Goal: Task Accomplishment & Management: Complete application form

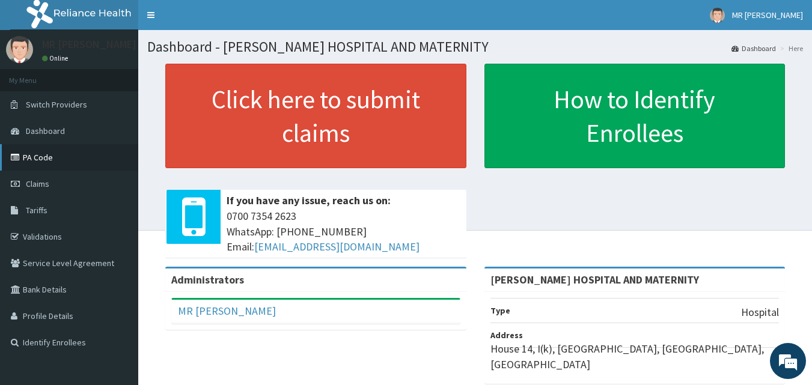
click at [44, 156] on link "PA Code" at bounding box center [69, 157] width 138 height 26
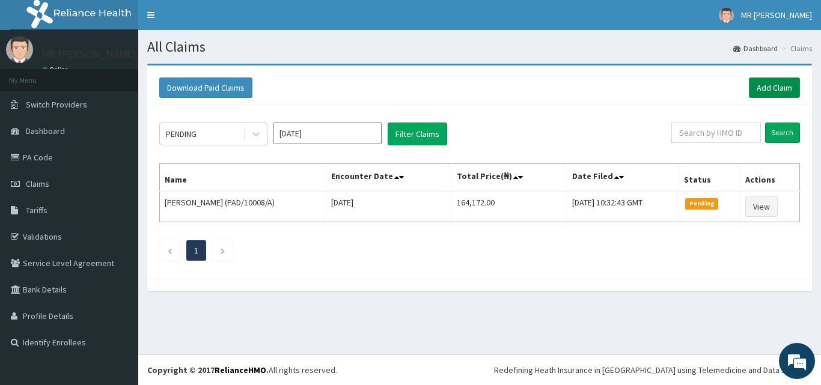
click at [775, 84] on link "Add Claim" at bounding box center [774, 88] width 51 height 20
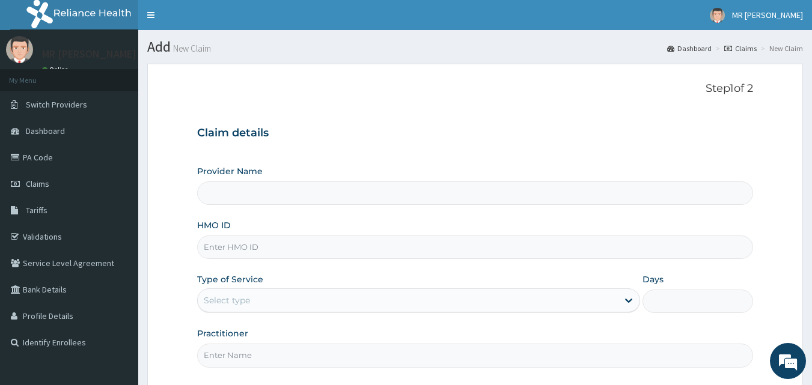
type input "[PERSON_NAME] HOSPITAL AND MATERNITY"
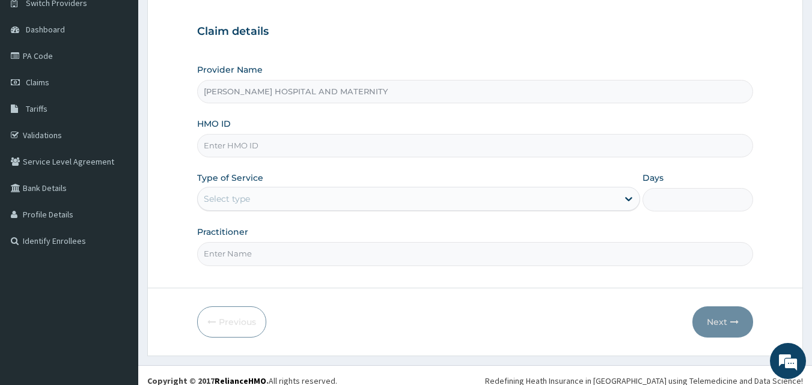
scroll to position [112, 0]
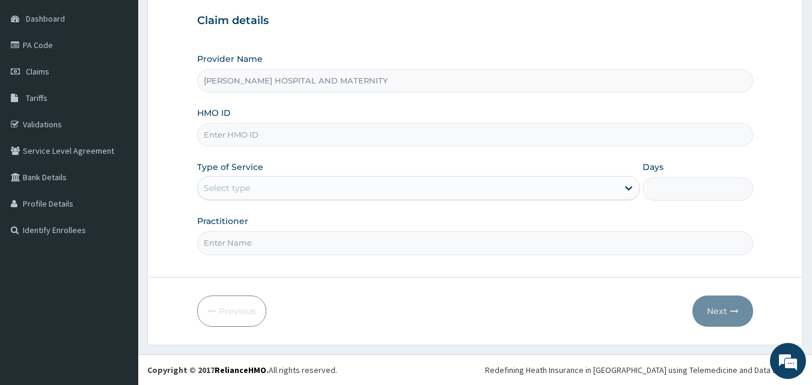
click at [280, 131] on input "HMO ID" at bounding box center [475, 134] width 557 height 23
type input "PAD/10014/A"
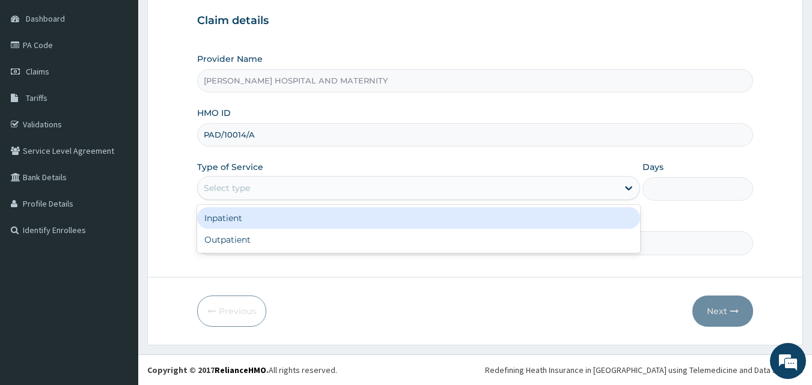
click at [260, 183] on div "Select type" at bounding box center [408, 188] width 420 height 19
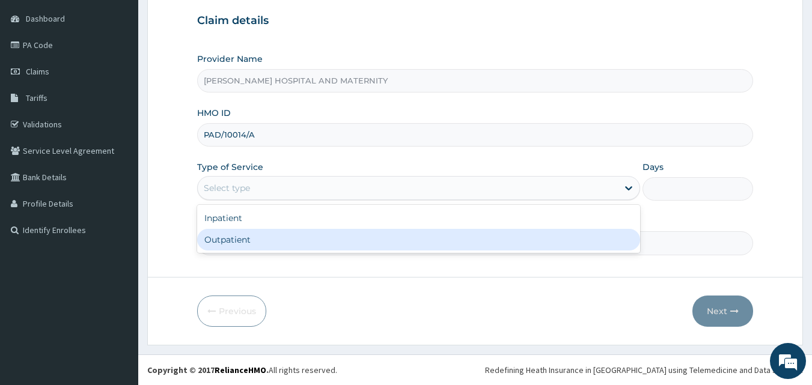
click at [241, 236] on div "Outpatient" at bounding box center [418, 240] width 443 height 22
type input "1"
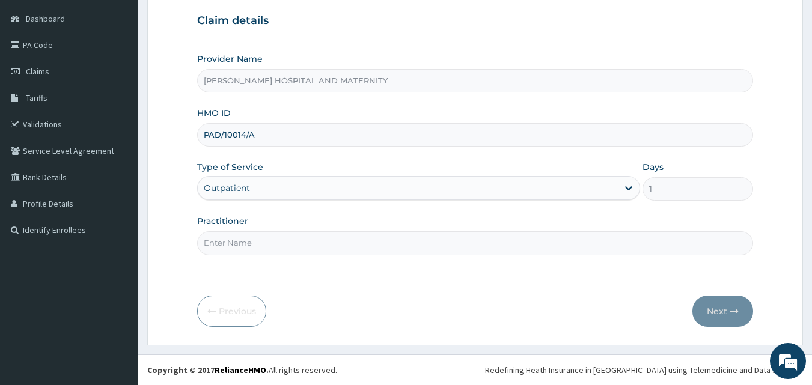
drag, startPoint x: 251, startPoint y: 233, endPoint x: 252, endPoint y: 240, distance: 7.2
click at [251, 233] on input "Practitioner" at bounding box center [475, 242] width 557 height 23
type input "OWAN ANTHONY"
click at [715, 307] on button "Next" at bounding box center [723, 311] width 61 height 31
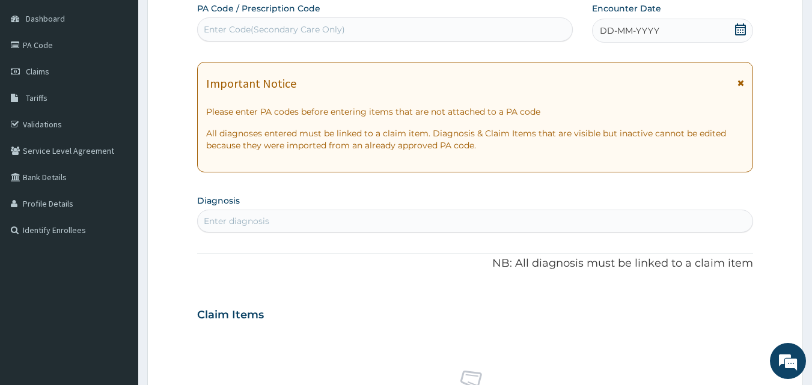
click at [744, 29] on icon at bounding box center [741, 29] width 12 height 12
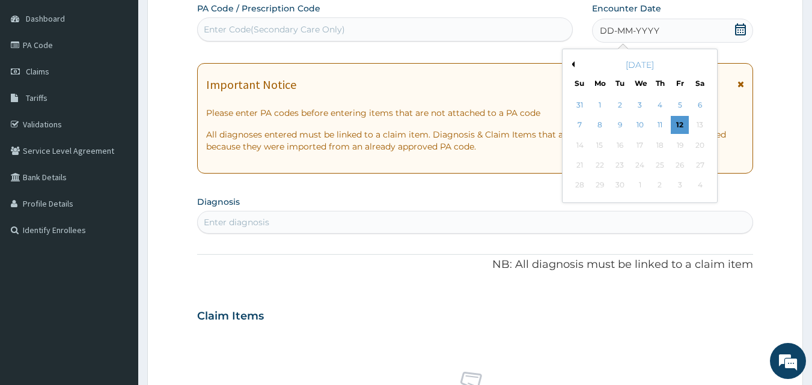
click at [454, 29] on div "Enter Code(Secondary Care Only)" at bounding box center [385, 29] width 375 height 19
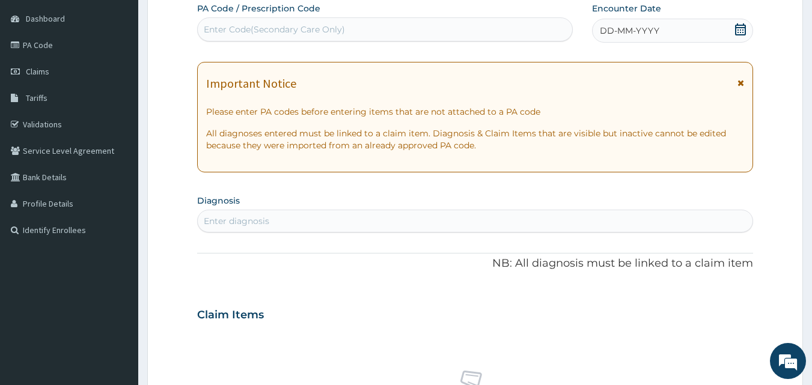
paste input "PA/030CBB"
type input "PA/030CBB"
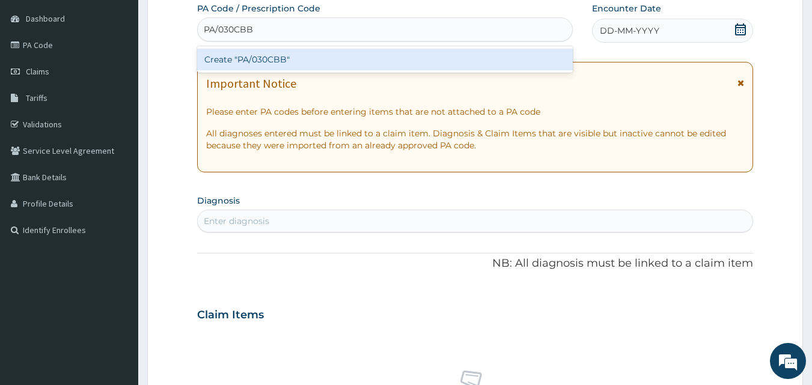
click at [414, 54] on div "Create "PA/030CBB"" at bounding box center [385, 60] width 376 height 22
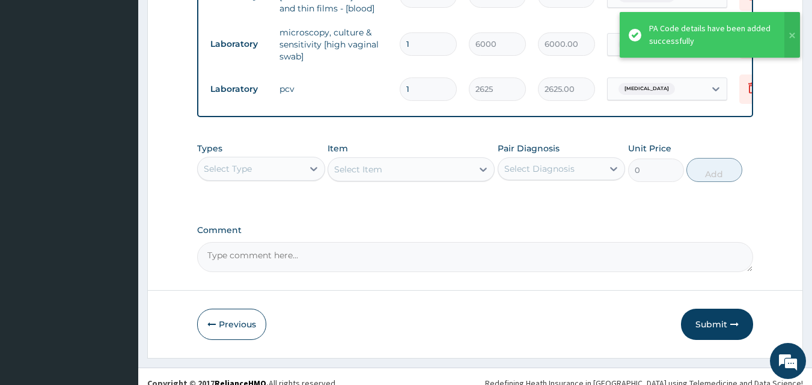
scroll to position [737, 0]
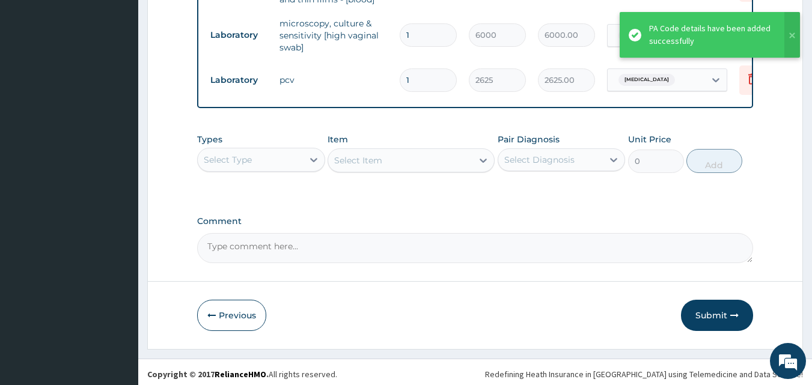
type input "1"
type input "2625.00"
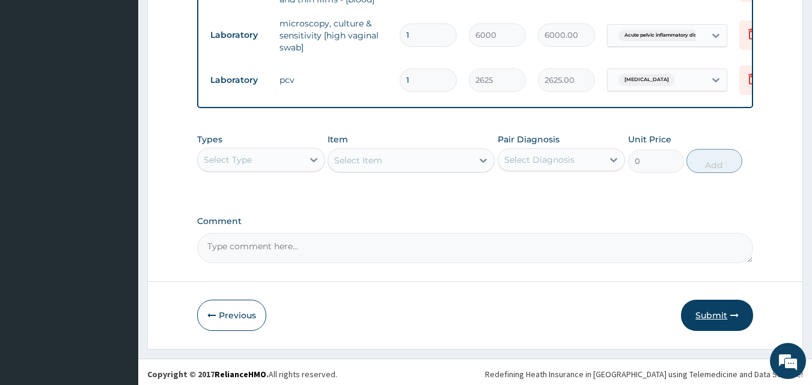
click at [708, 312] on button "Submit" at bounding box center [717, 315] width 72 height 31
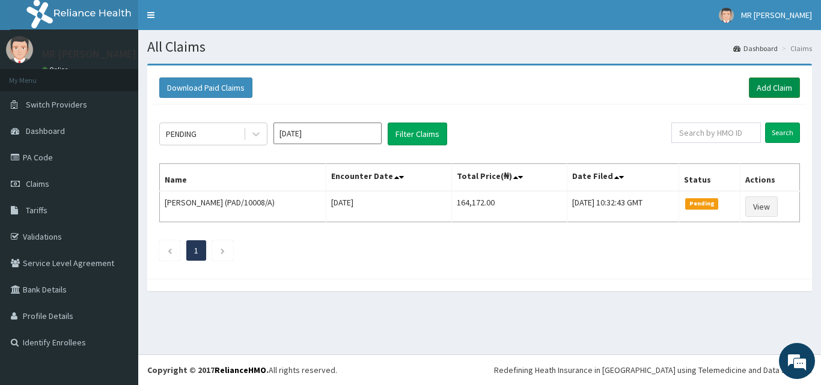
click at [776, 81] on link "Add Claim" at bounding box center [774, 88] width 51 height 20
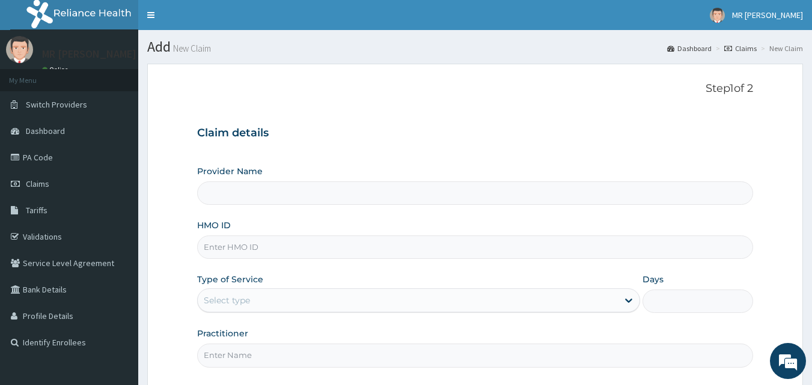
type input "[PERSON_NAME] HOSPITAL AND MATERNITY"
click at [307, 249] on input "HMO ID" at bounding box center [475, 247] width 557 height 23
type input "NBC/10623/A"
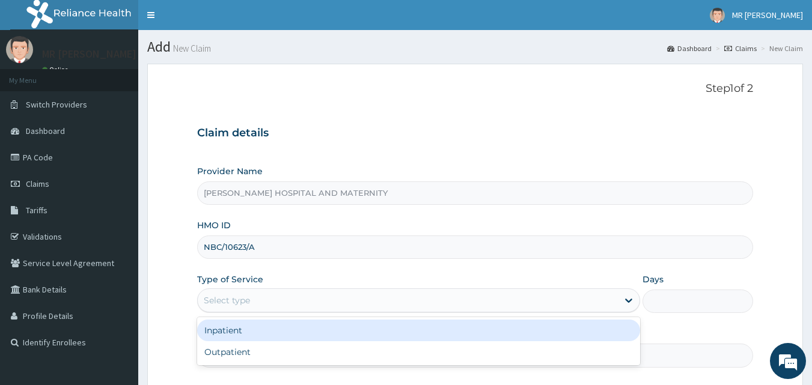
click at [274, 304] on div "Select type" at bounding box center [408, 300] width 420 height 19
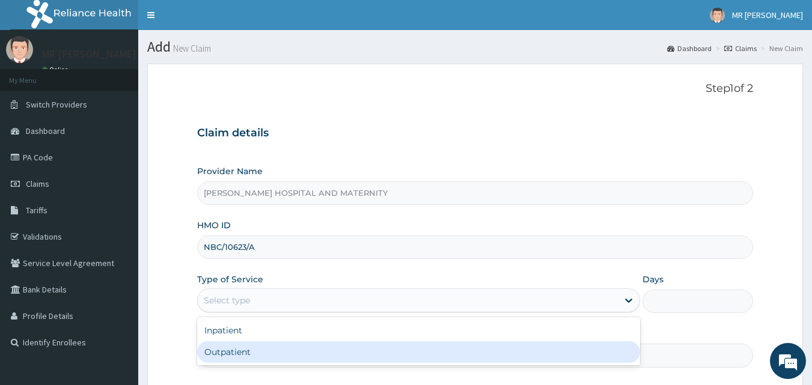
click at [241, 355] on div "Outpatient" at bounding box center [418, 352] width 443 height 22
type input "1"
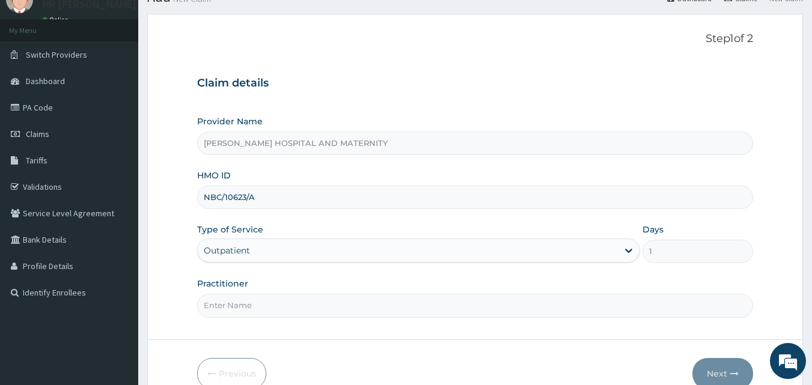
scroll to position [112, 0]
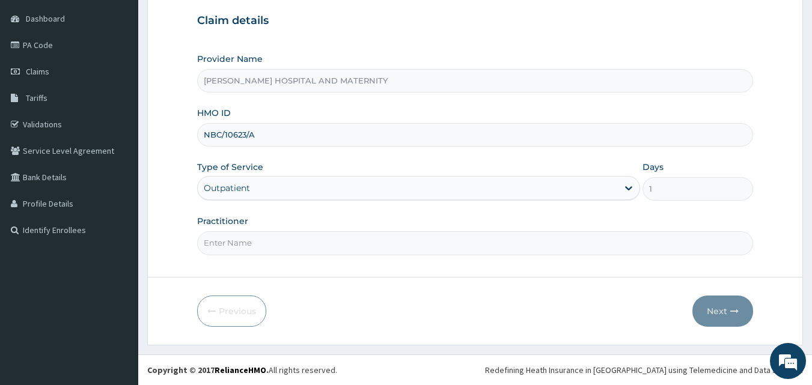
click at [292, 249] on input "Practitioner" at bounding box center [475, 242] width 557 height 23
type input "[PERSON_NAME]"
click at [717, 311] on button "Next" at bounding box center [723, 311] width 61 height 31
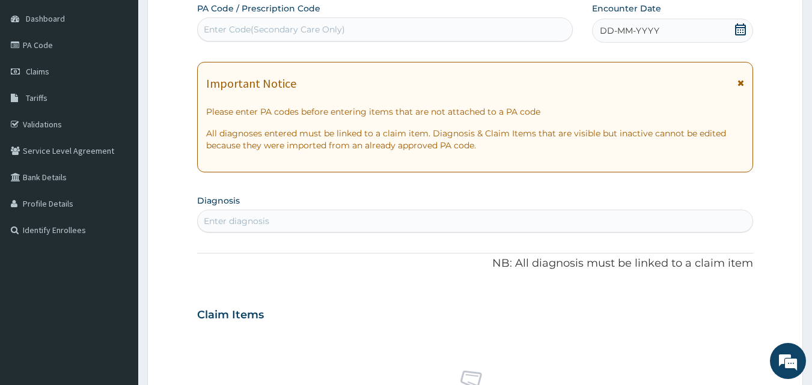
click at [745, 28] on icon at bounding box center [740, 29] width 11 height 12
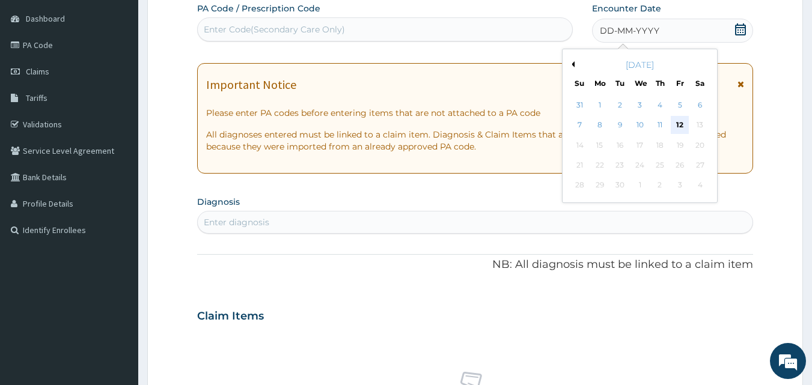
click at [683, 124] on div "12" at bounding box center [680, 126] width 18 height 18
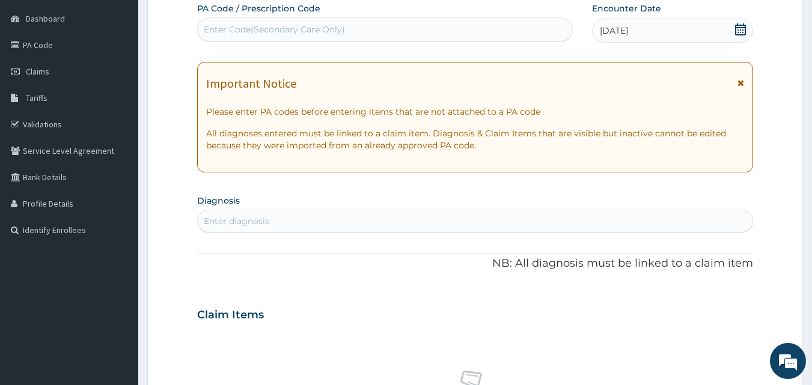
click at [743, 26] on icon at bounding box center [741, 29] width 12 height 12
click at [423, 30] on div "Enter Code(Secondary Care Only)" at bounding box center [385, 29] width 375 height 19
type input "PA/20E1BE"
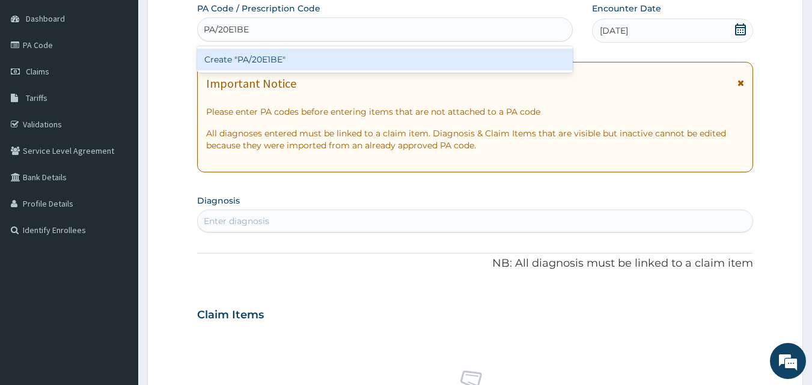
click at [295, 60] on div "Create "PA/20E1BE"" at bounding box center [385, 60] width 376 height 22
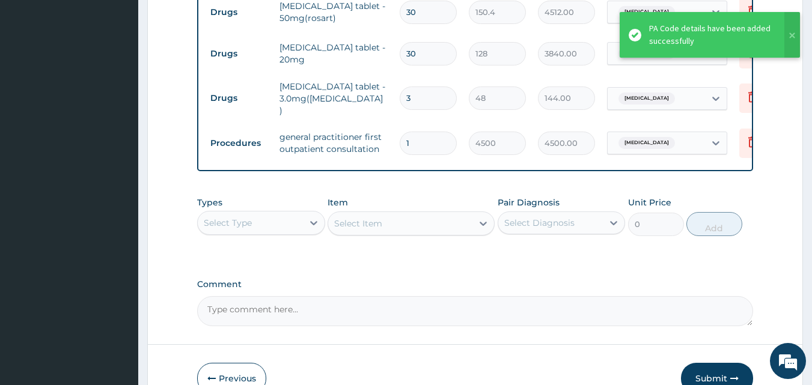
scroll to position [558, 0]
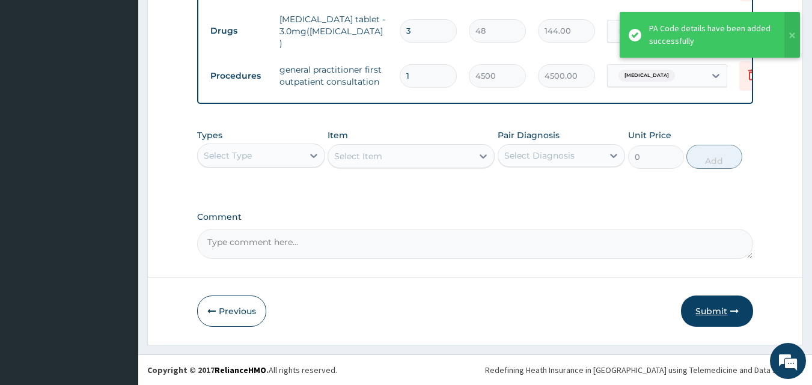
click at [720, 313] on button "Submit" at bounding box center [717, 311] width 72 height 31
